Goal: Task Accomplishment & Management: Complete application form

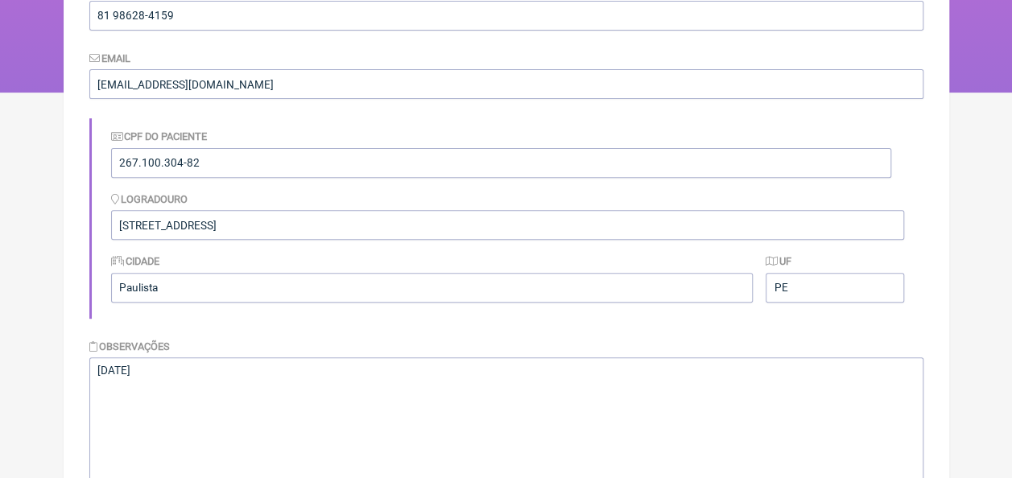
scroll to position [411, 0]
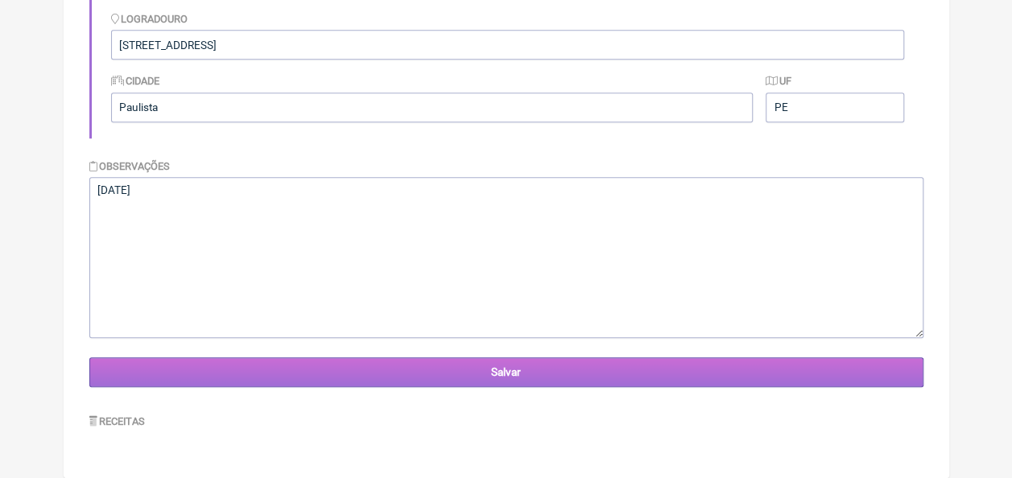
click at [455, 382] on input "Salvar" at bounding box center [506, 373] width 834 height 30
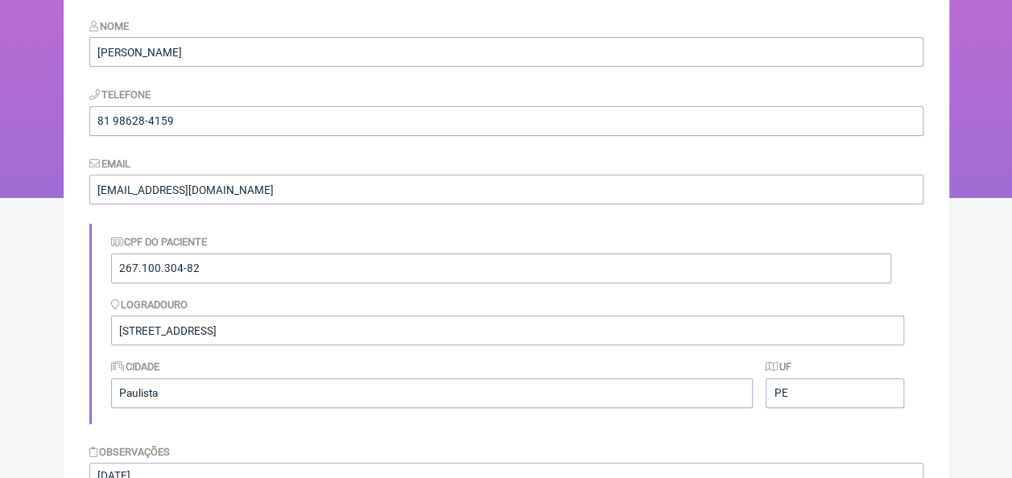
scroll to position [411, 0]
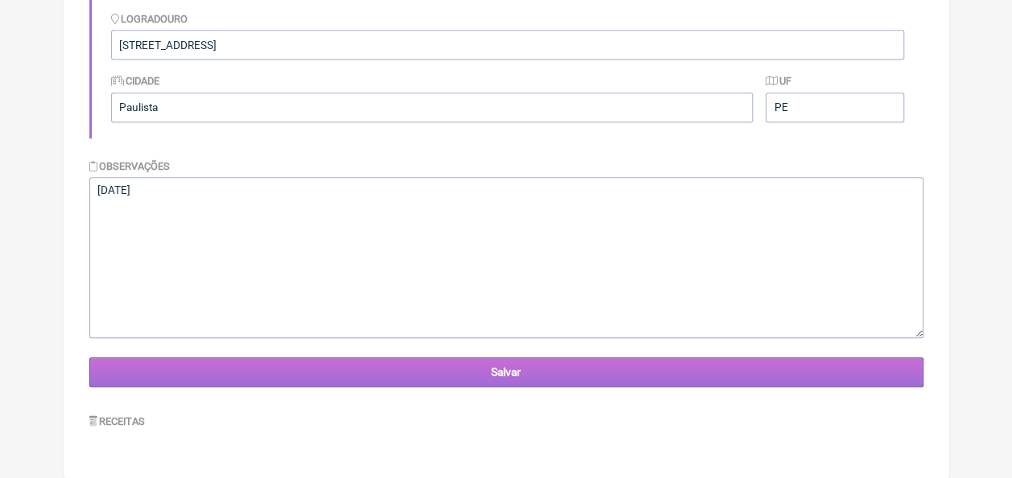
click at [492, 381] on input "Salvar" at bounding box center [506, 373] width 834 height 30
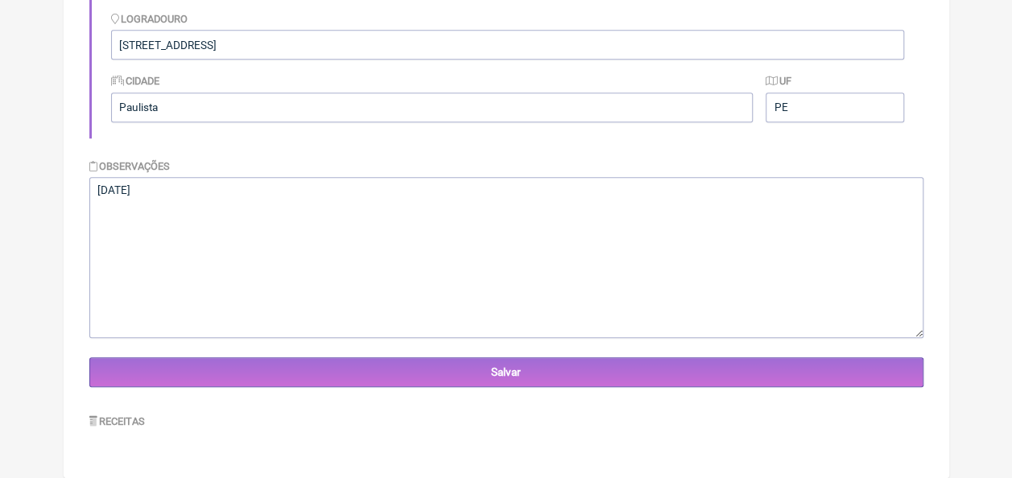
scroll to position [156, 0]
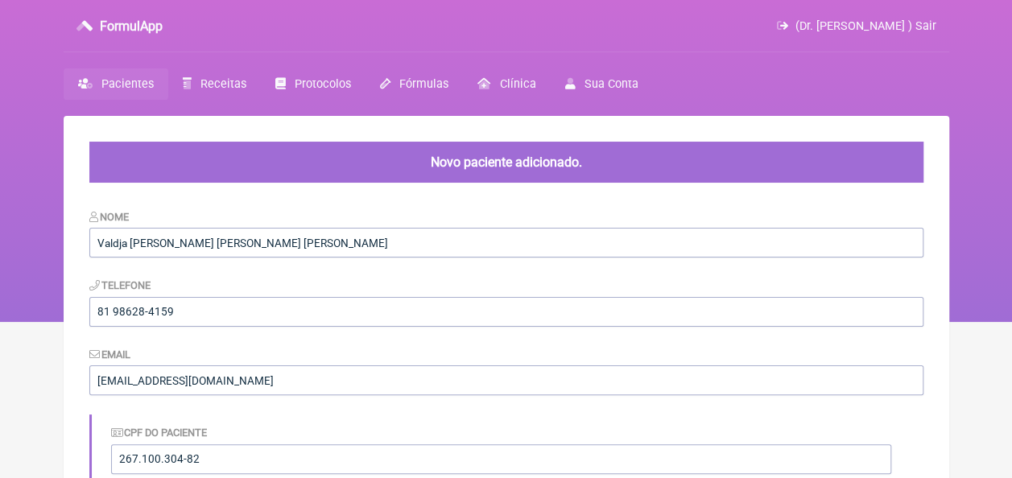
click at [153, 79] on link "Pacientes" at bounding box center [116, 83] width 105 height 31
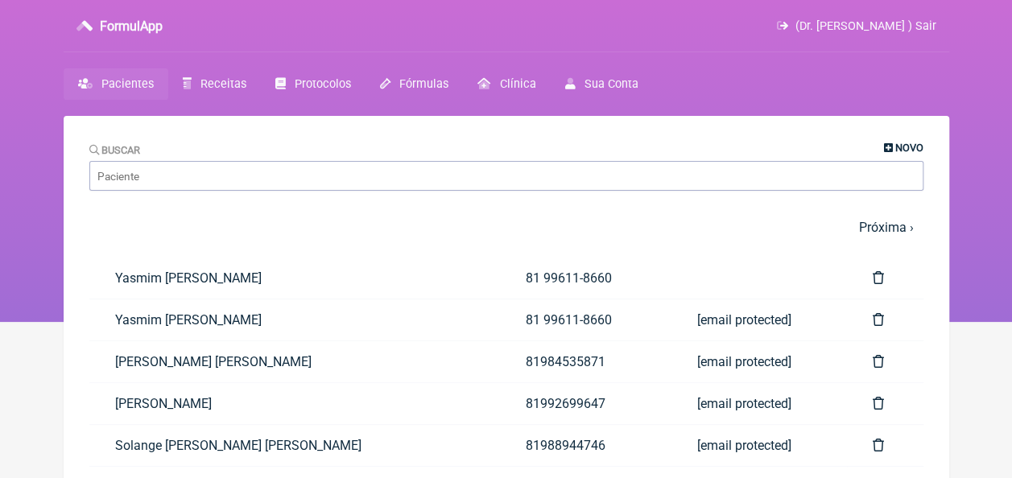
click at [908, 145] on span "Novo" at bounding box center [910, 148] width 28 height 12
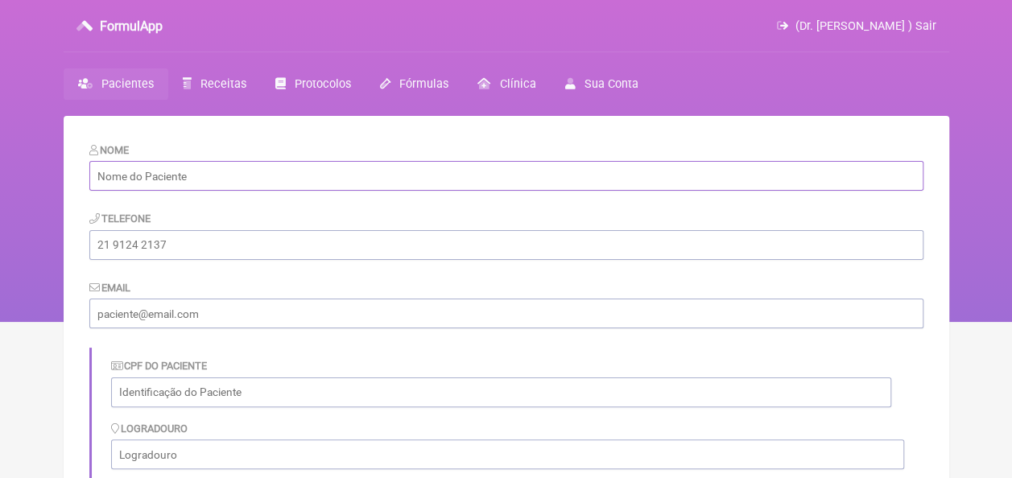
paste input "Palmira Paulina da Silva"
type input "Palmira Paulina da Silva"
paste input "81 99510-4193"
click at [115, 242] on input "81 99510-4193" at bounding box center [506, 245] width 834 height 30
click at [114, 242] on input "81 99510-4193" at bounding box center [506, 245] width 834 height 30
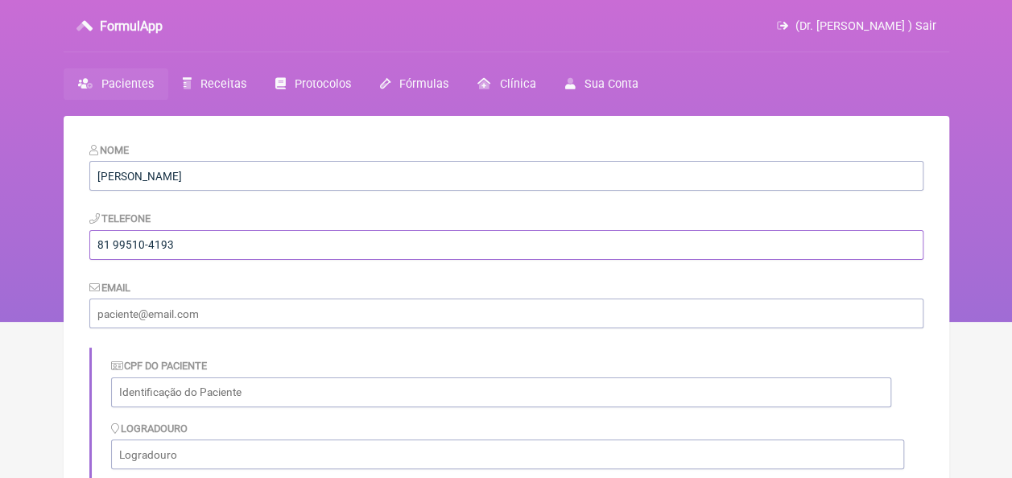
type input "81 99510-4193"
click at [126, 79] on span "Pacientes" at bounding box center [127, 84] width 52 height 14
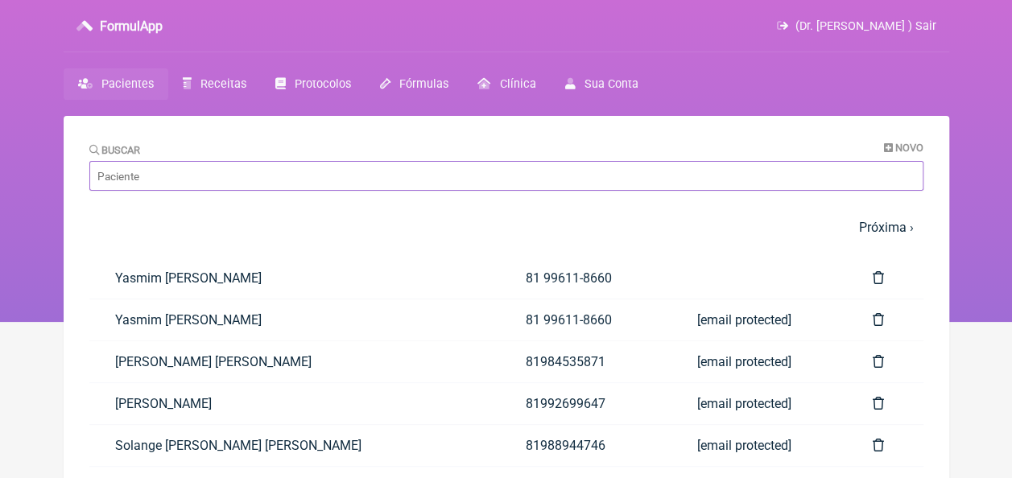
click at [195, 180] on input "Buscar" at bounding box center [506, 176] width 834 height 30
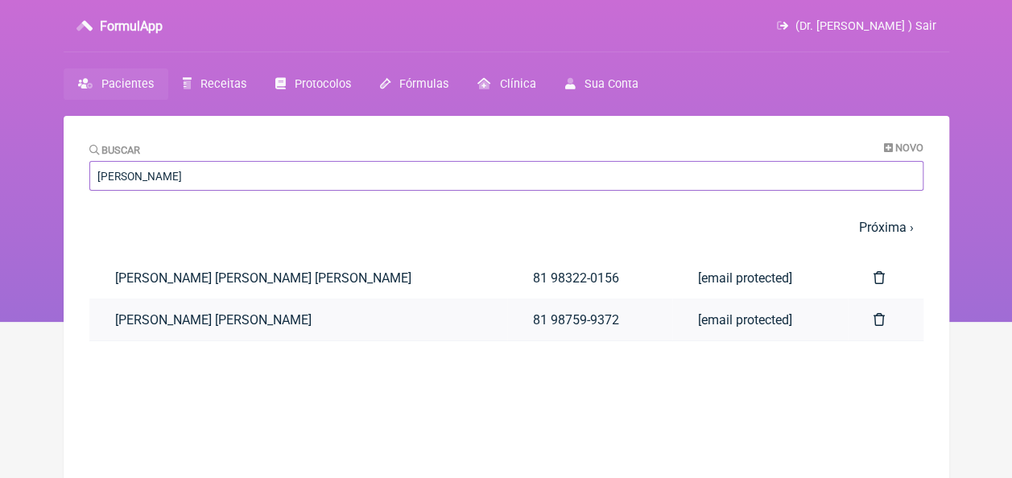
type input "antonio"
click at [172, 320] on link "Antônio Bento de Moura" at bounding box center [298, 320] width 418 height 41
